Goal: Information Seeking & Learning: Learn about a topic

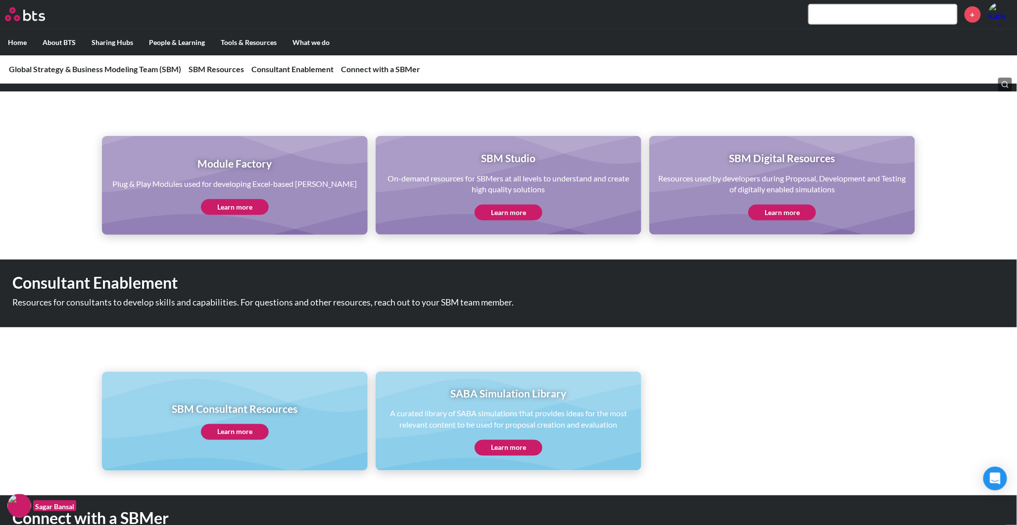
scroll to position [439, 0]
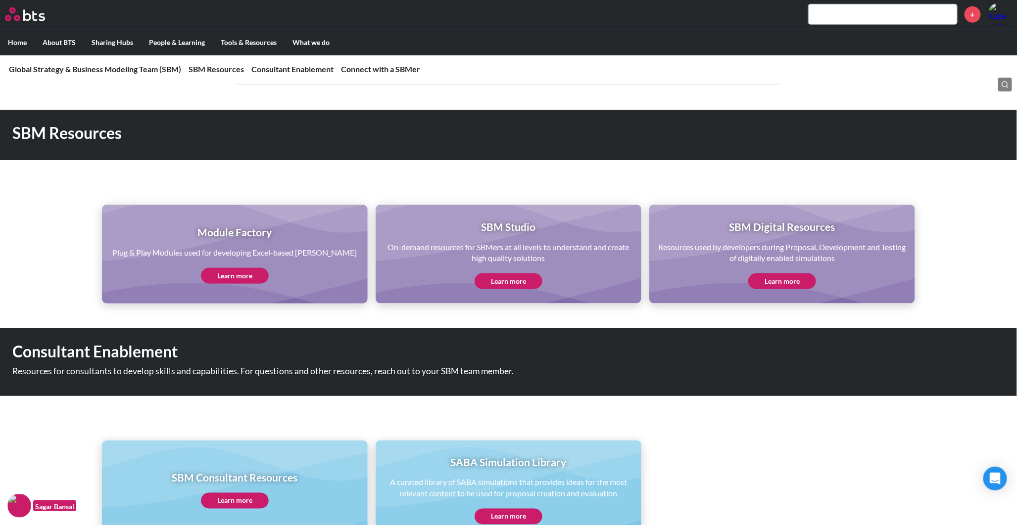
click at [245, 271] on link "Learn more" at bounding box center [235, 276] width 68 height 16
click at [799, 276] on link "Learn more" at bounding box center [782, 282] width 68 height 16
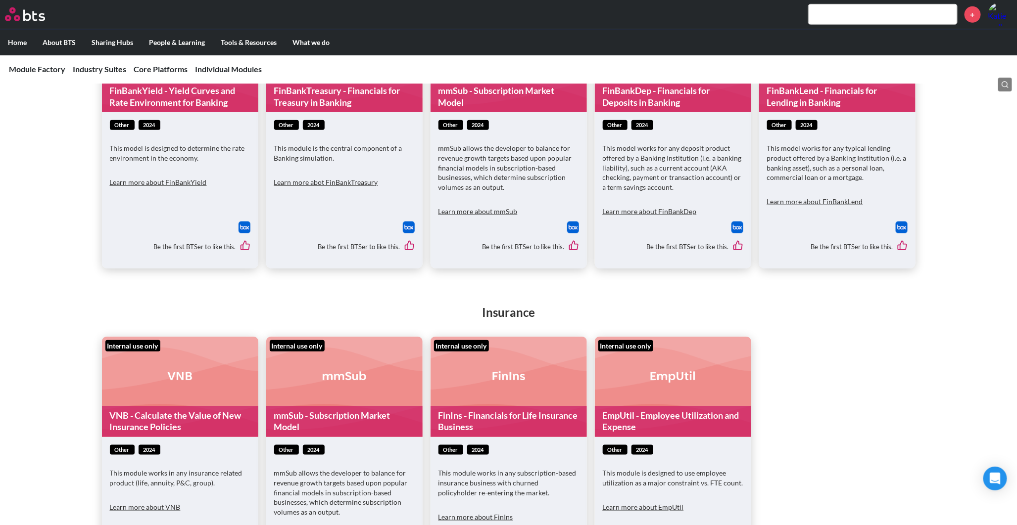
scroll to position [330, 0]
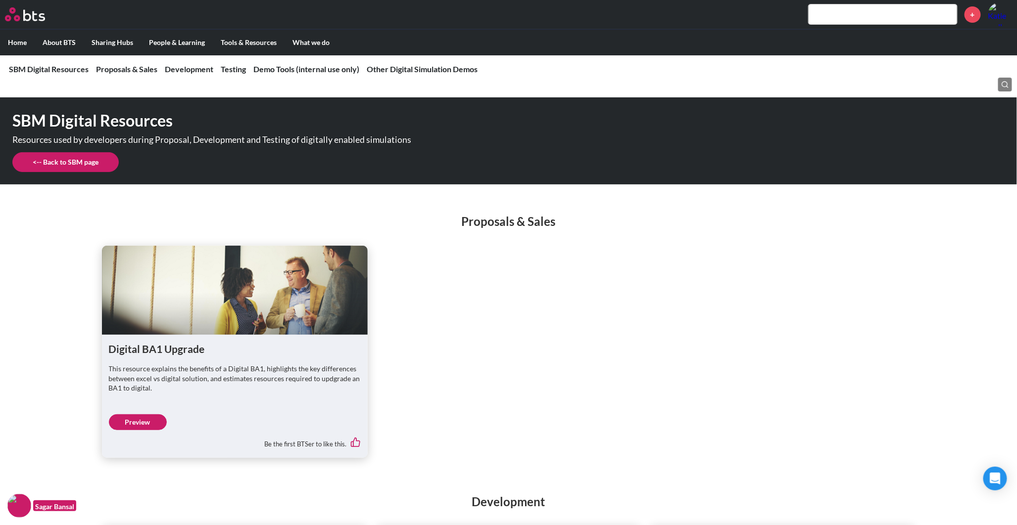
click at [24, 156] on link "<-- Back to SBM page" at bounding box center [65, 162] width 106 height 20
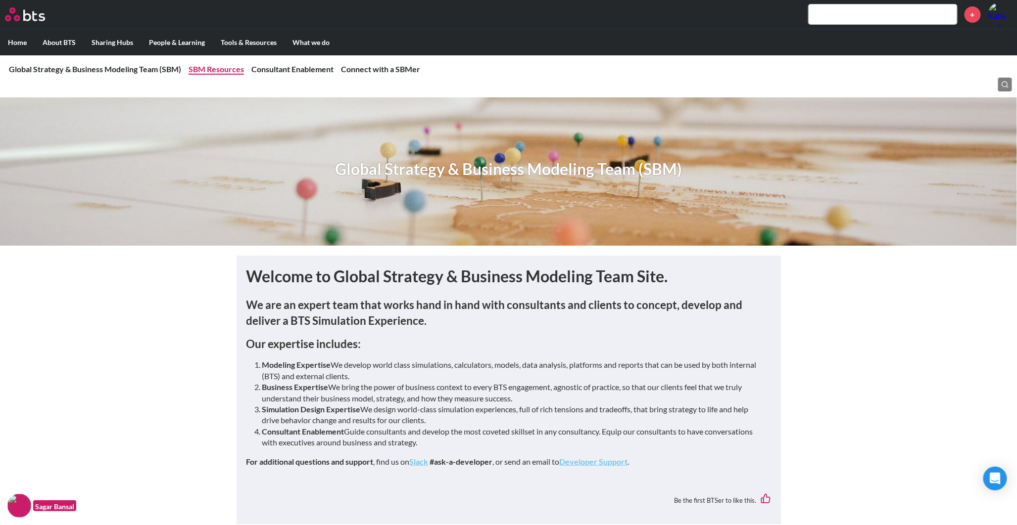
click at [200, 65] on link "SBM Resources" at bounding box center [216, 68] width 55 height 9
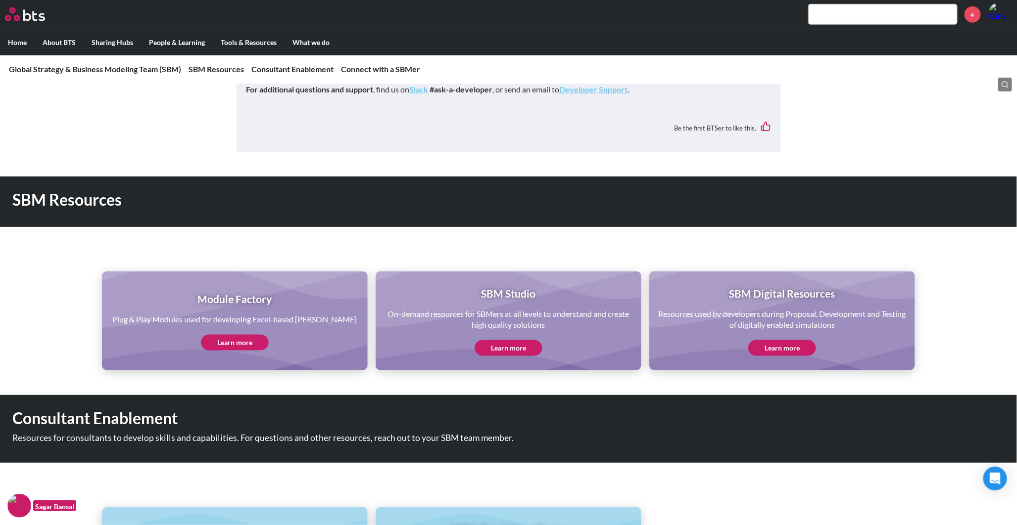
scroll to position [426, 0]
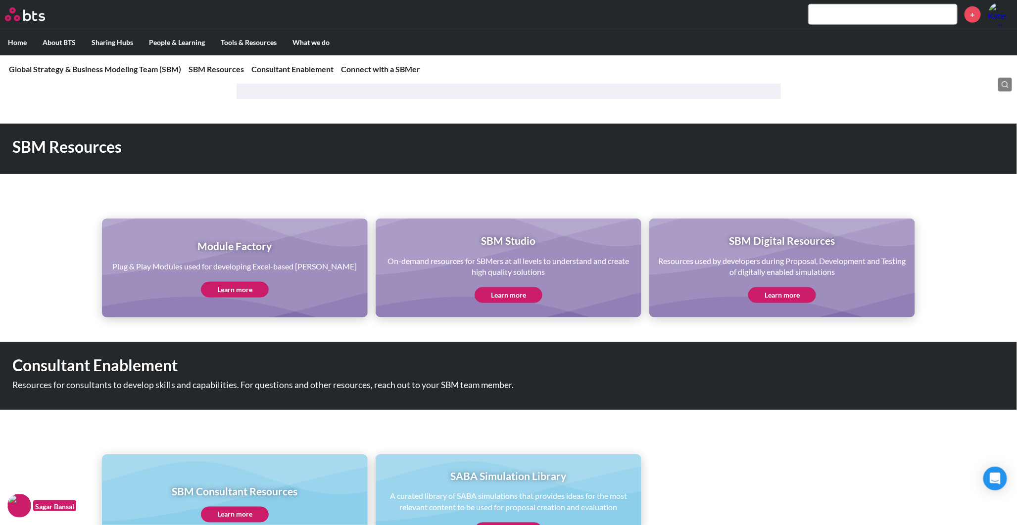
click at [523, 288] on link "Learn more" at bounding box center [509, 295] width 68 height 16
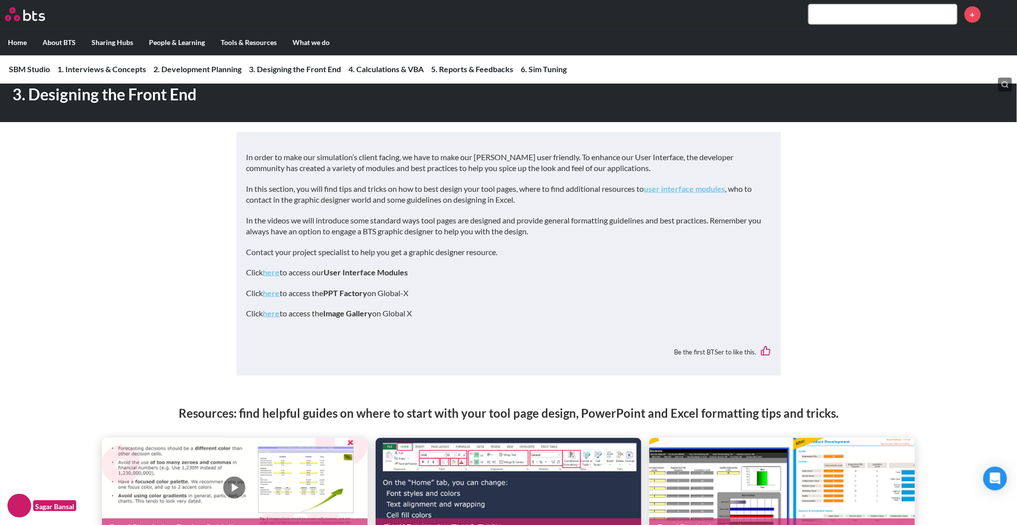
scroll to position [4233, 0]
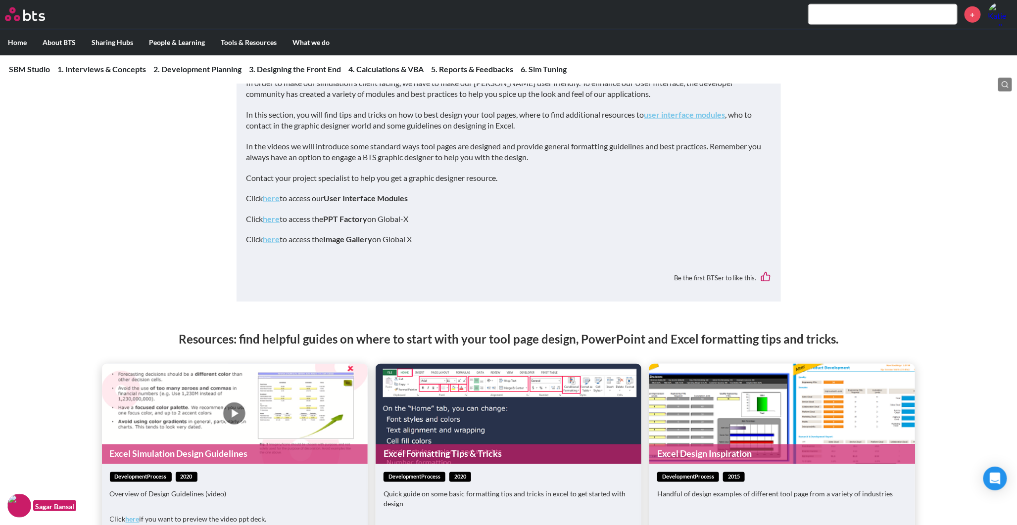
click at [274, 203] on strong "here" at bounding box center [271, 197] width 17 height 9
